Goal: Information Seeking & Learning: Learn about a topic

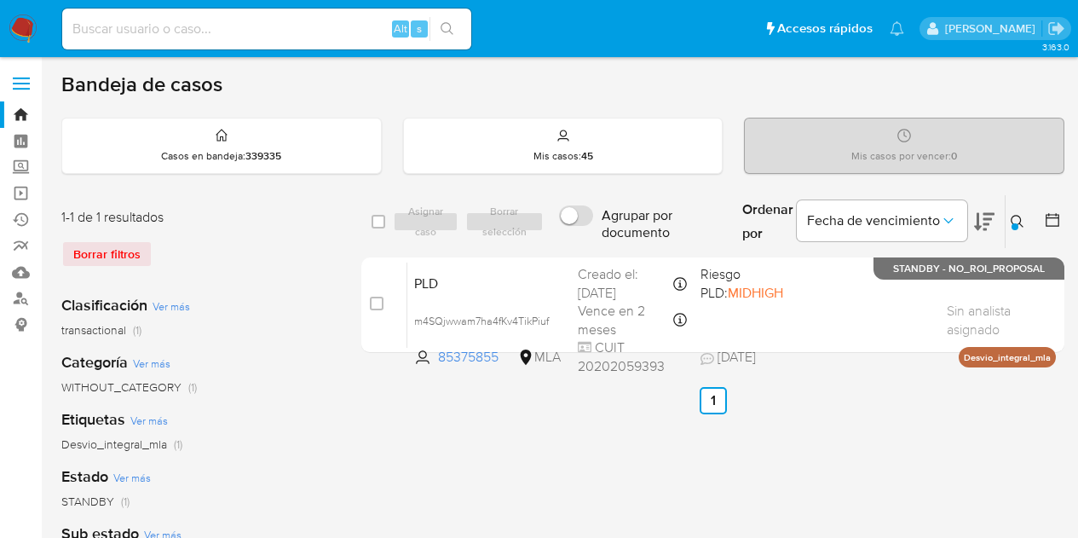
scroll to position [26, 0]
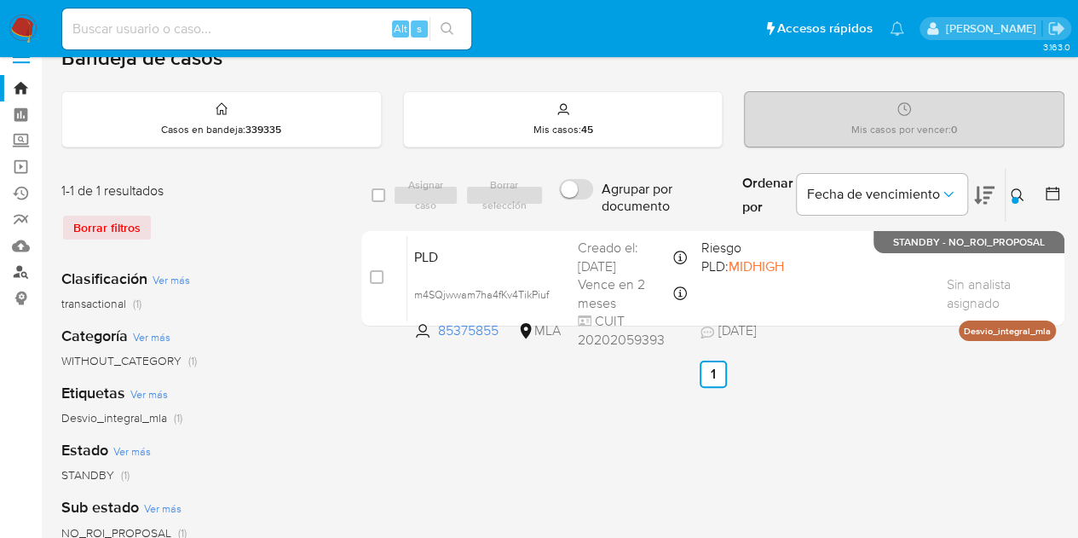
click at [26, 269] on link "Buscador de personas" at bounding box center [101, 272] width 203 height 26
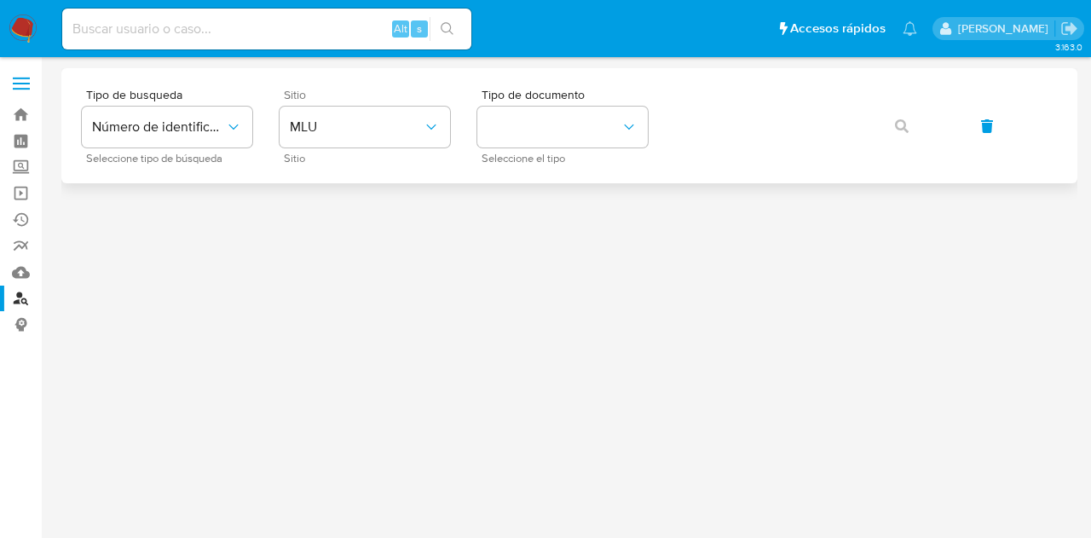
click at [288, 147] on div "Sitio MLU Sitio" at bounding box center [365, 126] width 170 height 74
click at [309, 141] on button "MLU" at bounding box center [365, 127] width 170 height 41
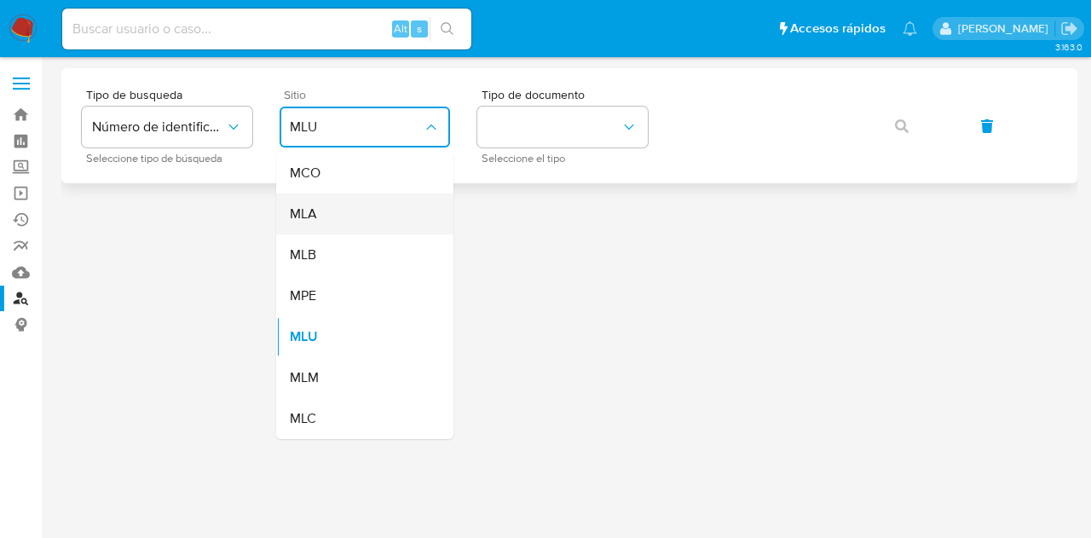
click at [338, 212] on div "MLA" at bounding box center [360, 213] width 140 height 41
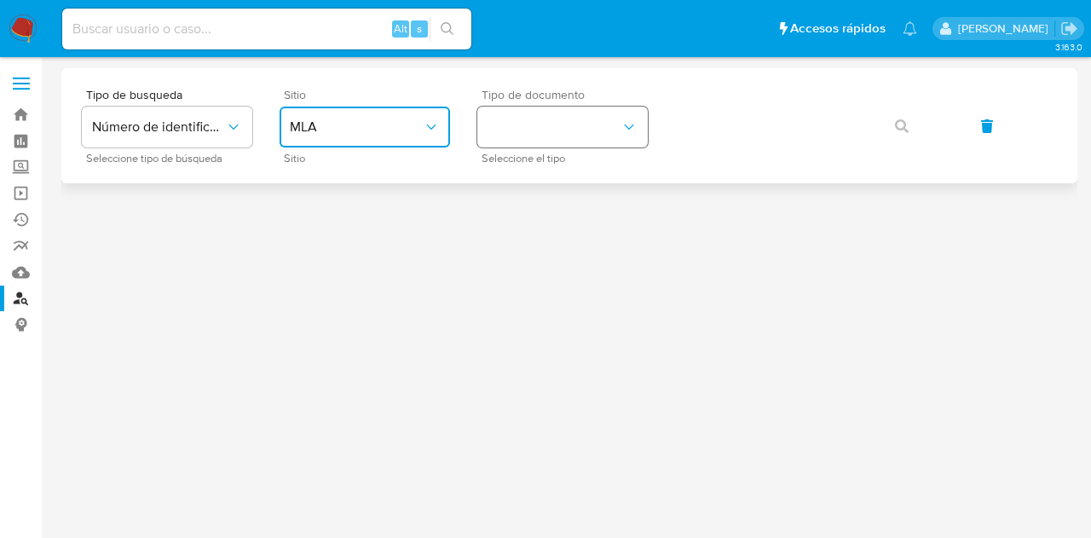
click at [542, 133] on button "identificationType" at bounding box center [562, 127] width 170 height 41
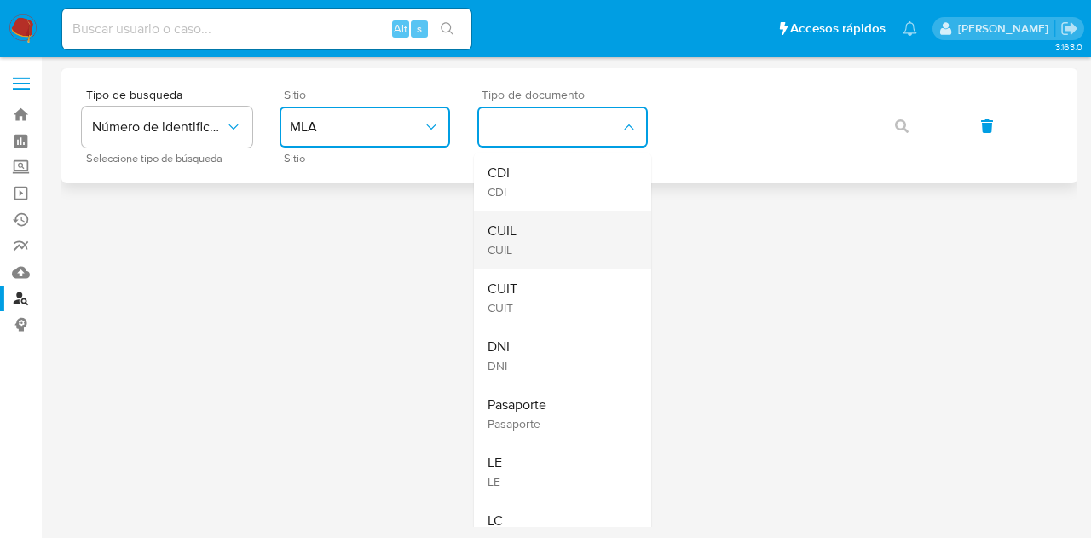
click at [579, 222] on div "CUIL CUIL" at bounding box center [558, 240] width 140 height 58
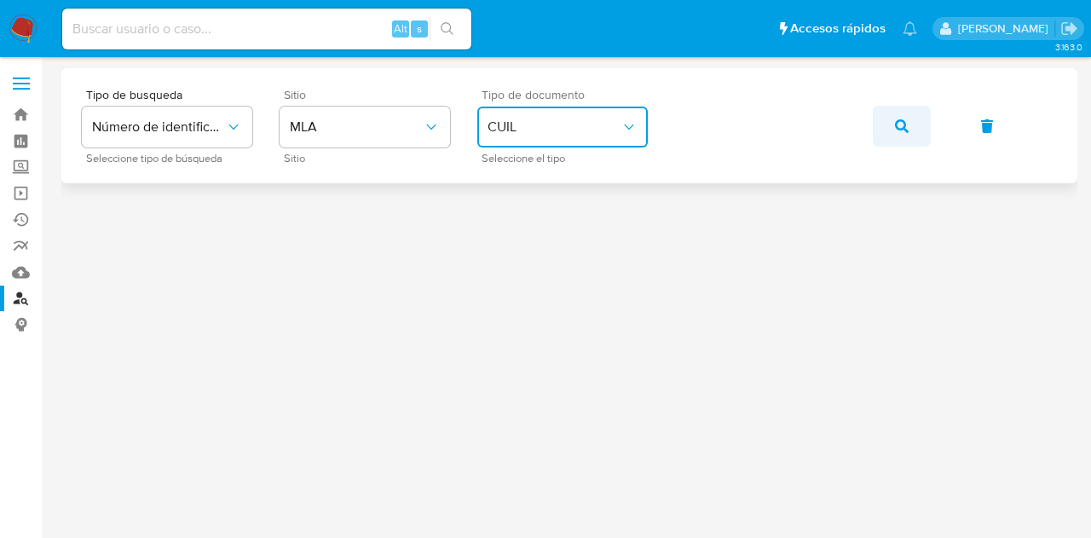
click at [886, 124] on button "button" at bounding box center [902, 126] width 58 height 41
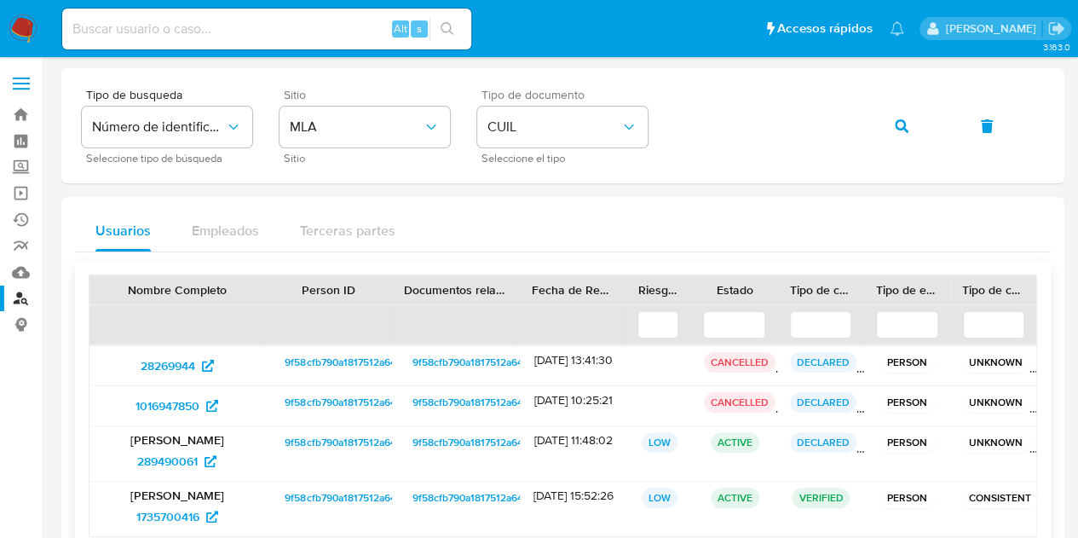
click at [309, 448] on span "9f58cfb790a1817512a64837e34f9e06" at bounding box center [371, 442] width 173 height 20
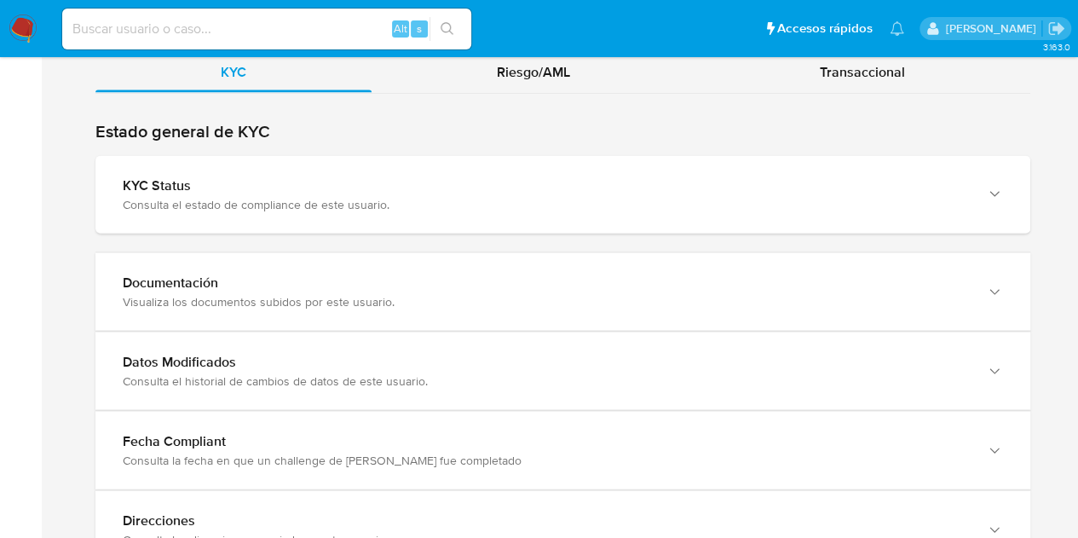
scroll to position [1567, 0]
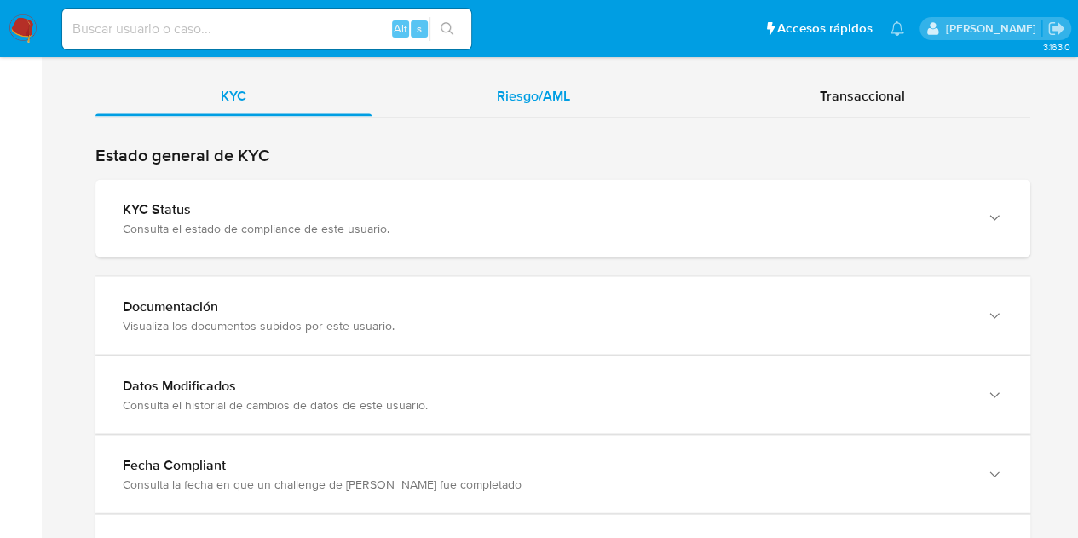
click at [542, 101] on span "Riesgo/AML" at bounding box center [533, 95] width 73 height 20
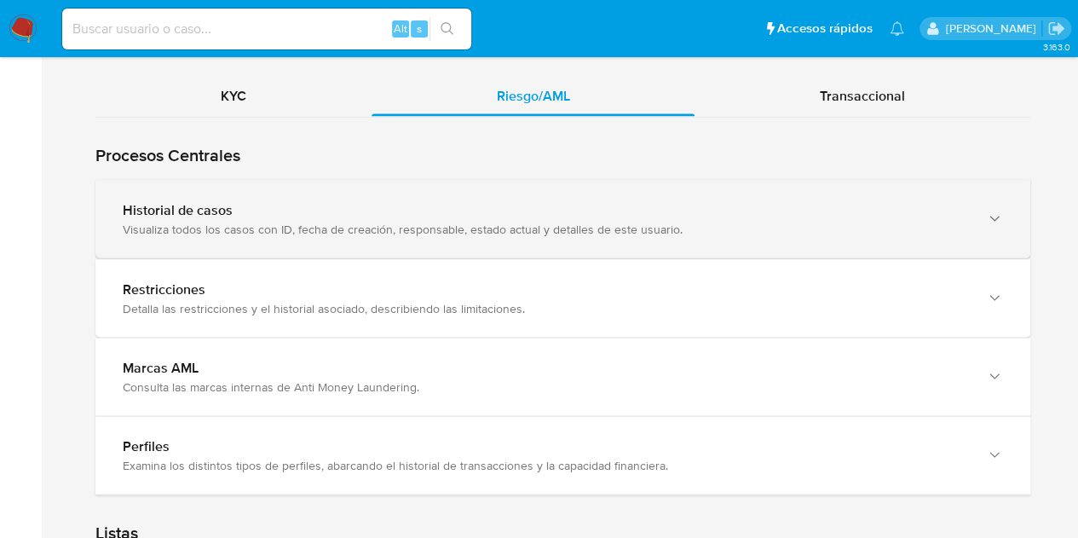
click at [148, 208] on div "Historial de casos" at bounding box center [546, 209] width 846 height 17
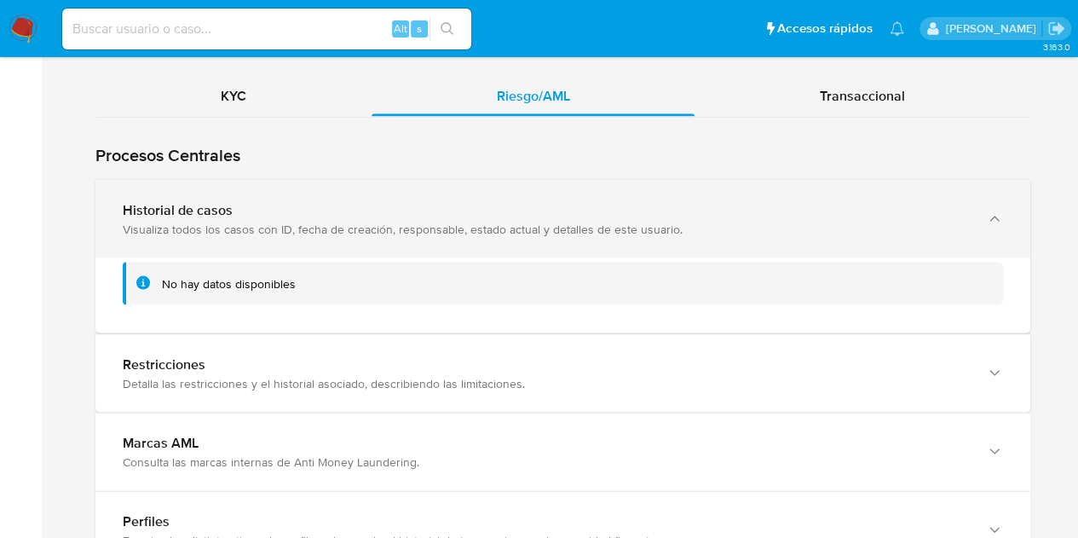
click at [148, 208] on div "Historial de casos" at bounding box center [546, 209] width 846 height 17
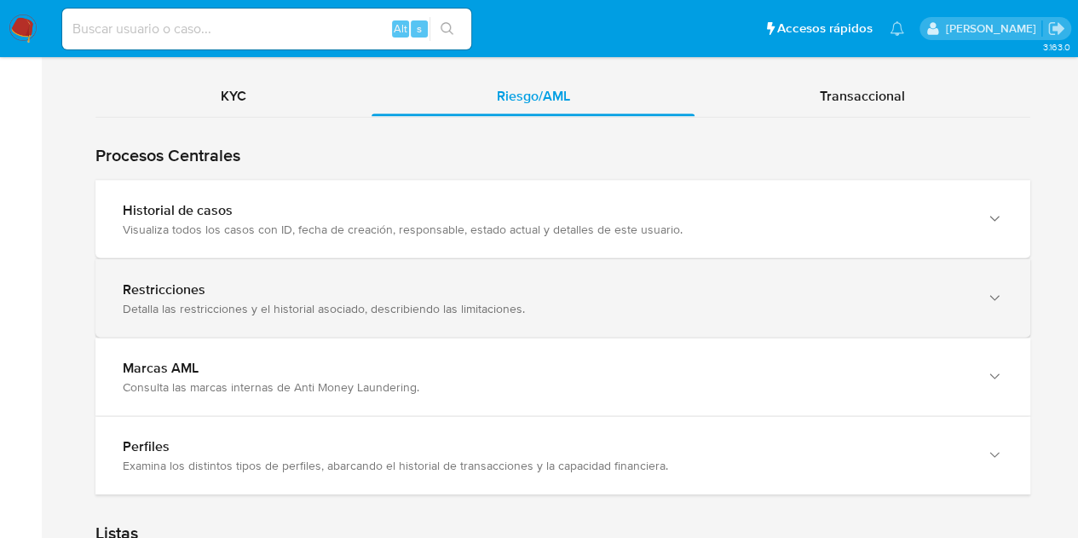
click at [189, 300] on div "Detalla las restricciones y el historial asociado, describiendo las limitacione…" at bounding box center [546, 307] width 846 height 15
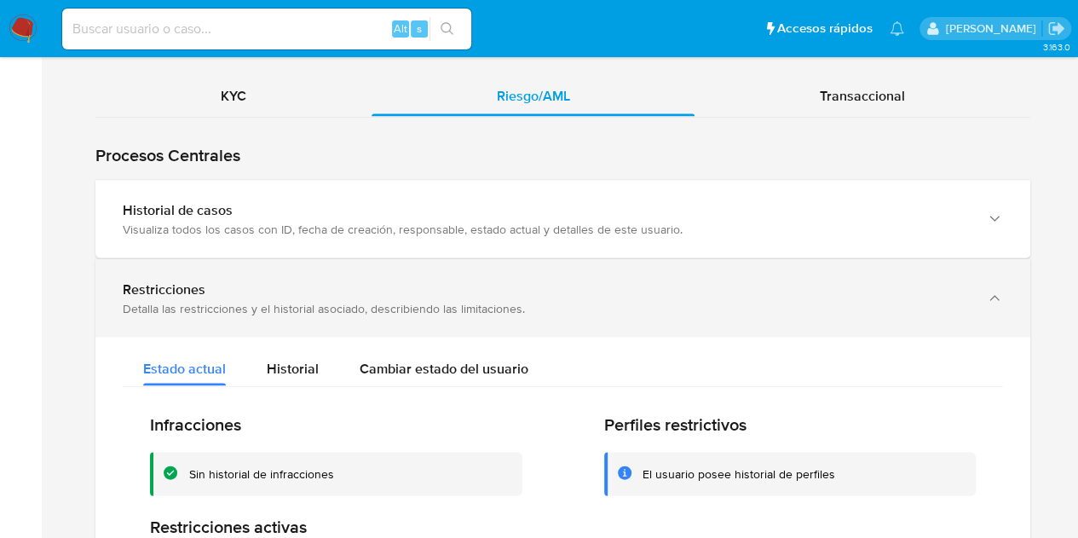
click at [189, 300] on div "Detalla las restricciones y el historial asociado, describiendo las limitacione…" at bounding box center [546, 307] width 846 height 15
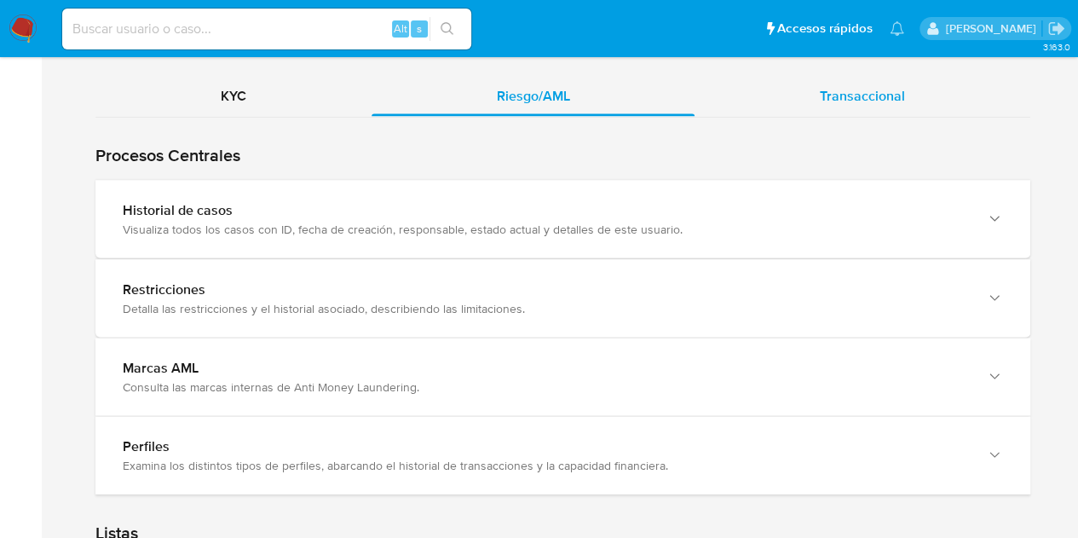
click at [936, 100] on div "Transaccional" at bounding box center [863, 95] width 336 height 41
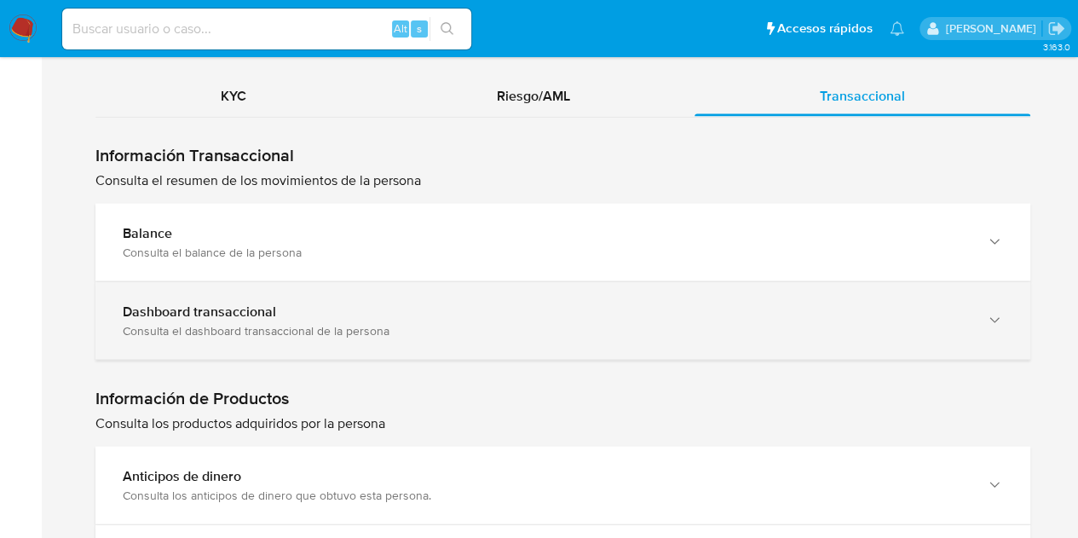
click at [222, 327] on div "Consulta el dashboard transaccional de la persona" at bounding box center [546, 329] width 846 height 15
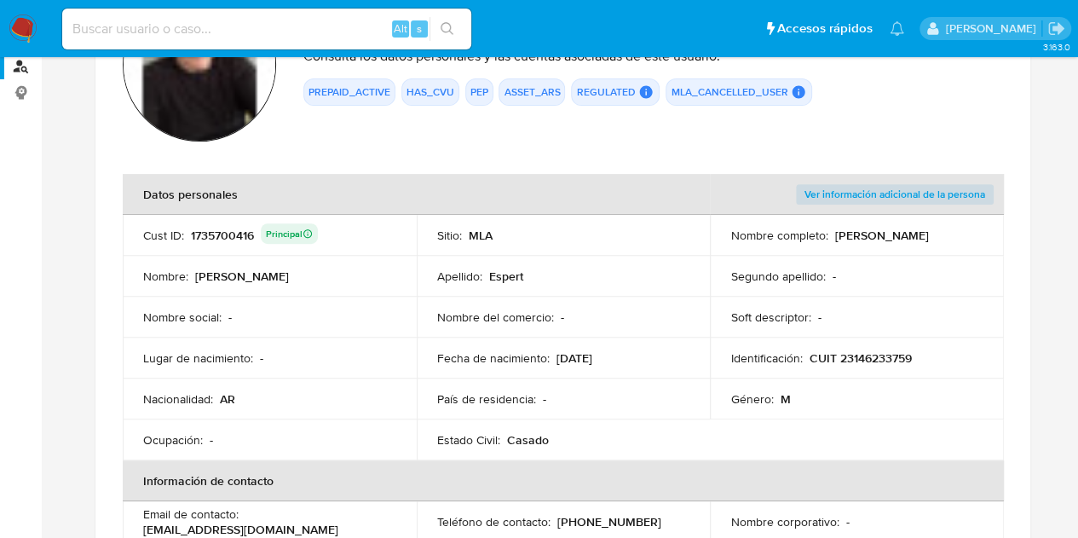
scroll to position [143, 0]
